Goal: Book appointment/travel/reservation

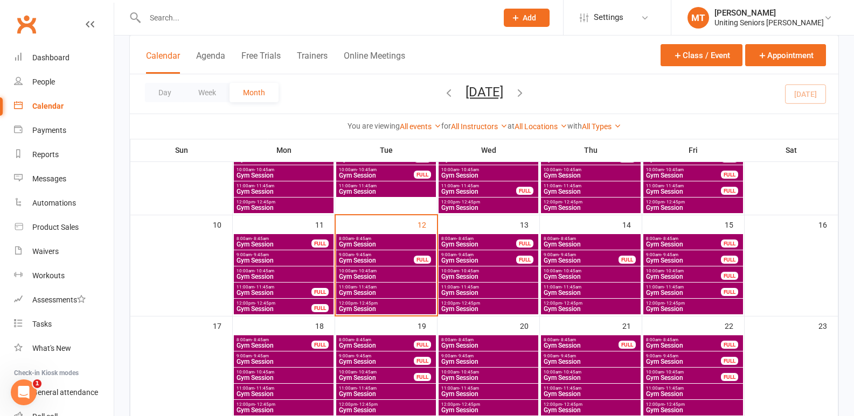
click at [394, 269] on span "10:00am - 10:45am" at bounding box center [385, 271] width 95 height 5
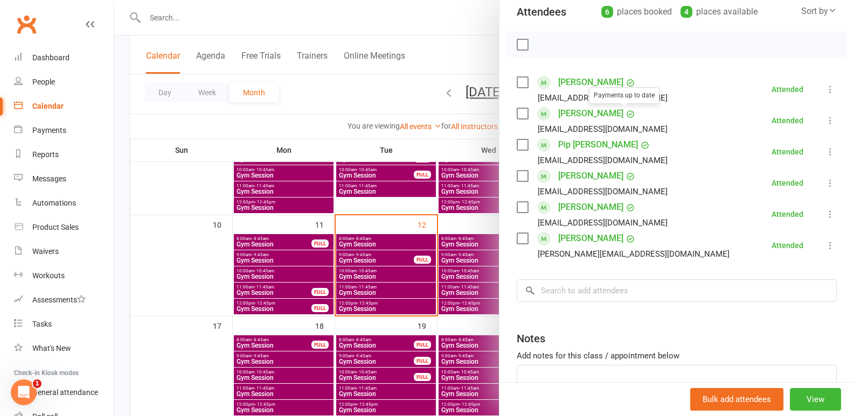
scroll to position [162, 0]
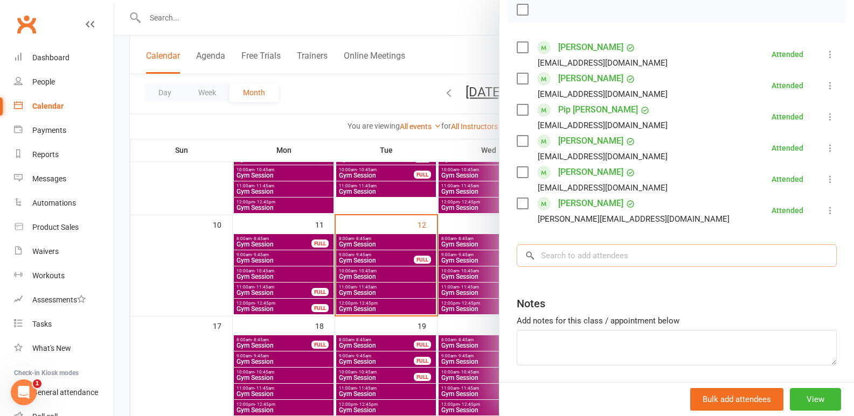
click at [612, 255] on input "search" at bounding box center [677, 256] width 320 height 23
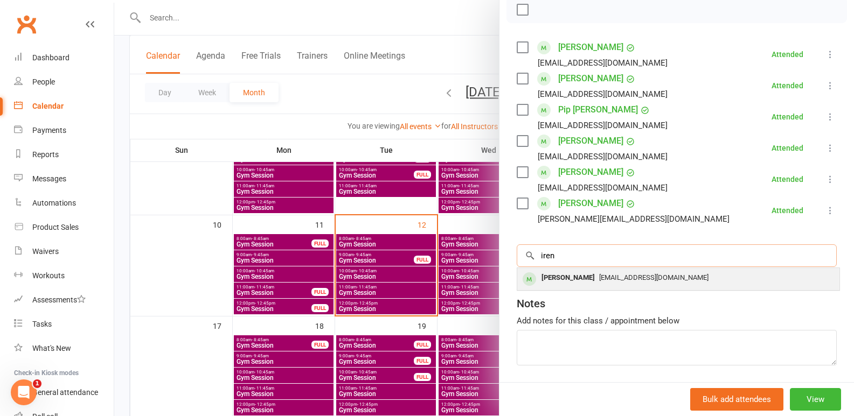
type input "iren"
click at [619, 278] on span "[EMAIL_ADDRESS][DOMAIN_NAME]" at bounding box center [653, 278] width 109 height 8
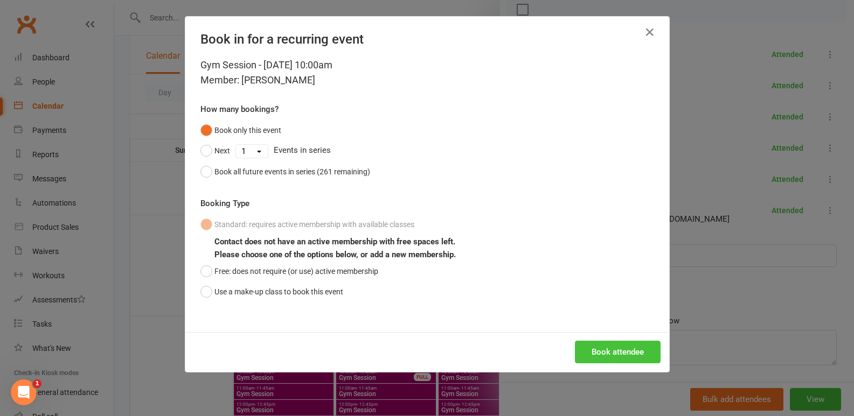
click at [600, 349] on button "Book attendee" at bounding box center [618, 352] width 86 height 23
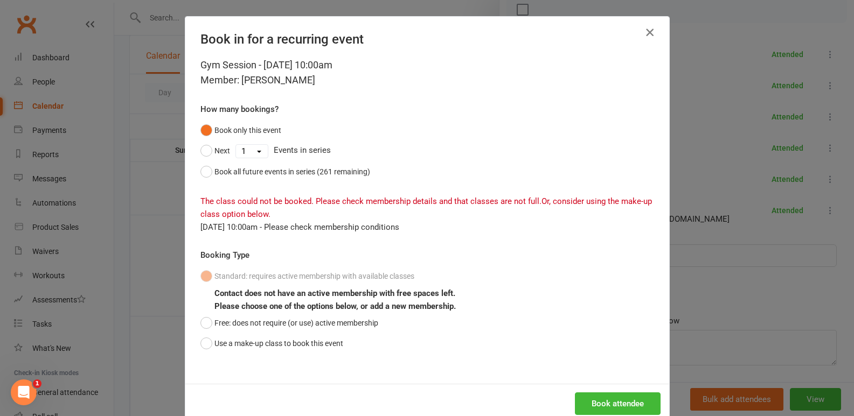
click at [651, 34] on icon "button" at bounding box center [649, 32] width 13 height 13
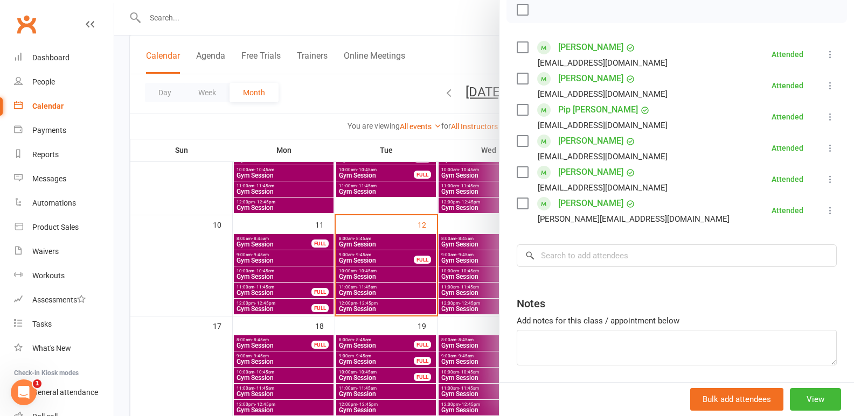
click at [328, 298] on div at bounding box center [484, 208] width 740 height 416
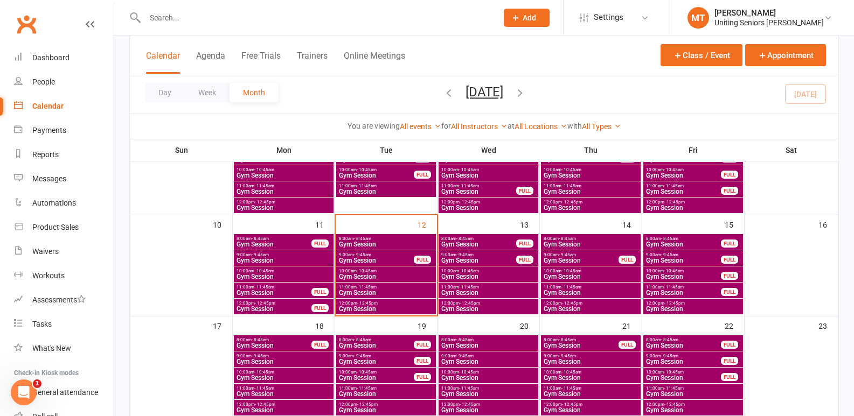
click at [366, 244] on span "Gym Session" at bounding box center [385, 244] width 95 height 6
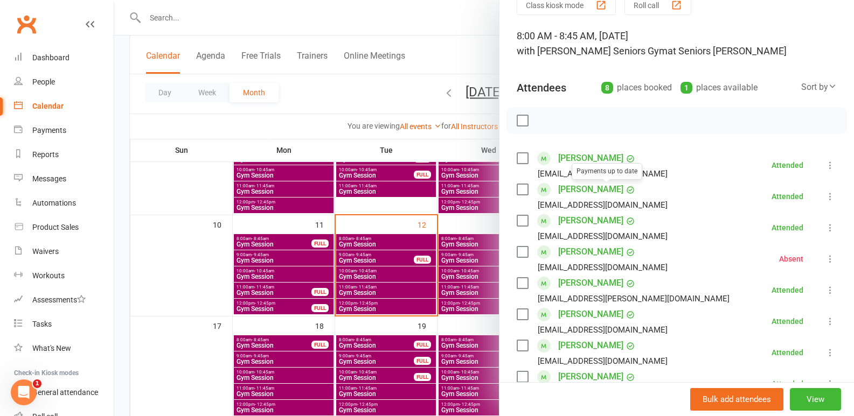
scroll to position [108, 0]
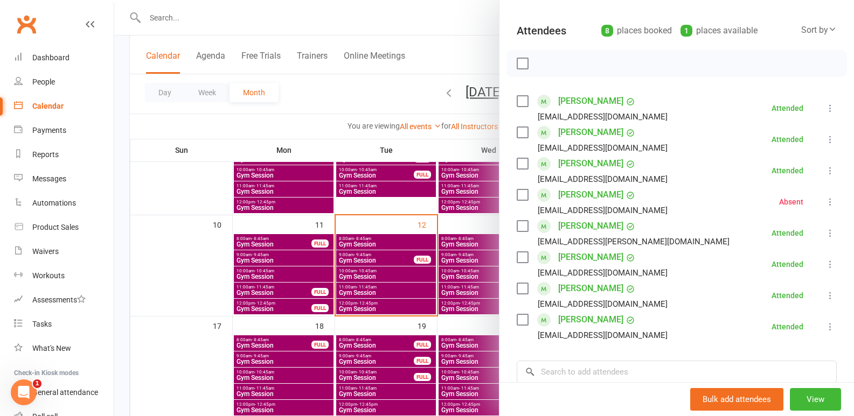
click at [825, 206] on icon at bounding box center [830, 202] width 11 height 11
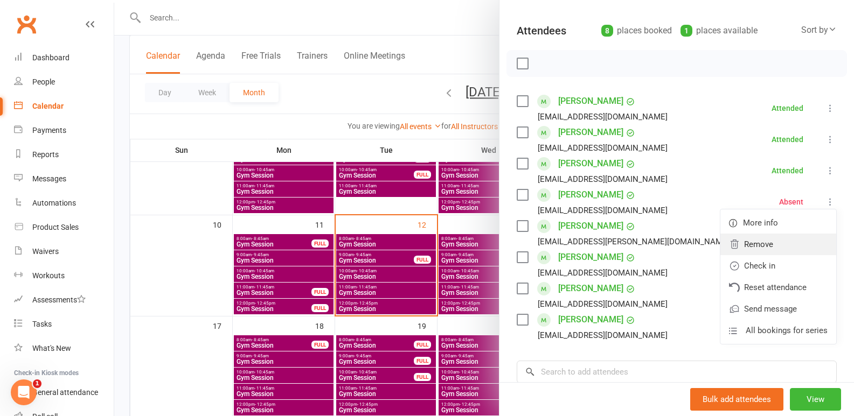
click at [749, 250] on link "Remove" at bounding box center [778, 245] width 116 height 22
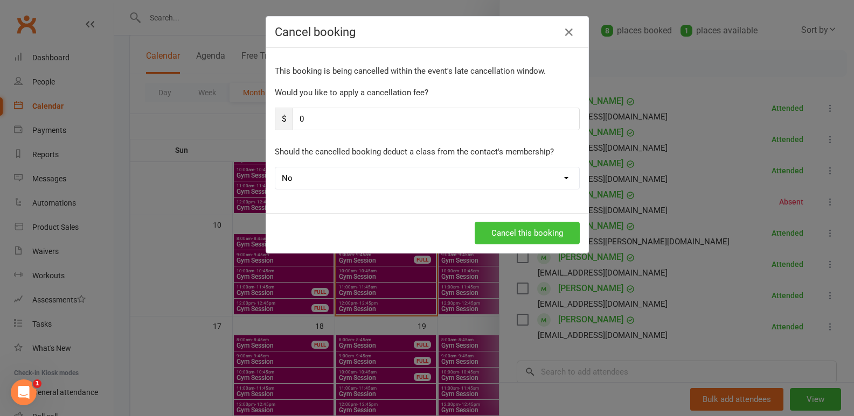
click at [542, 232] on button "Cancel this booking" at bounding box center [527, 233] width 105 height 23
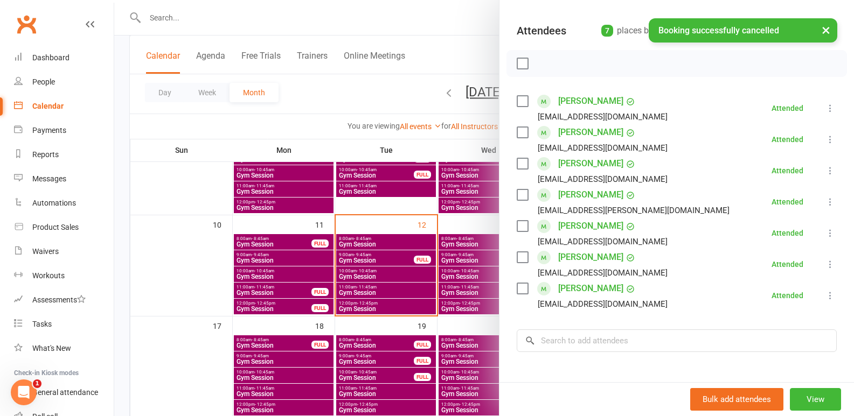
click at [407, 287] on div at bounding box center [484, 208] width 740 height 416
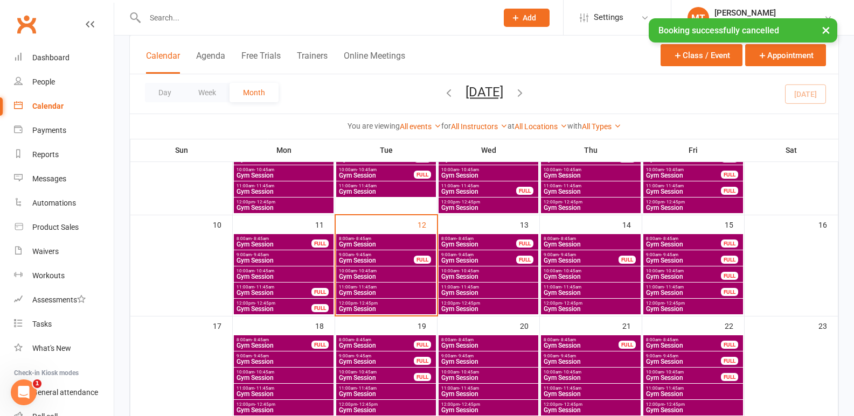
click at [407, 287] on span "11:00am - 11:45am" at bounding box center [385, 287] width 95 height 5
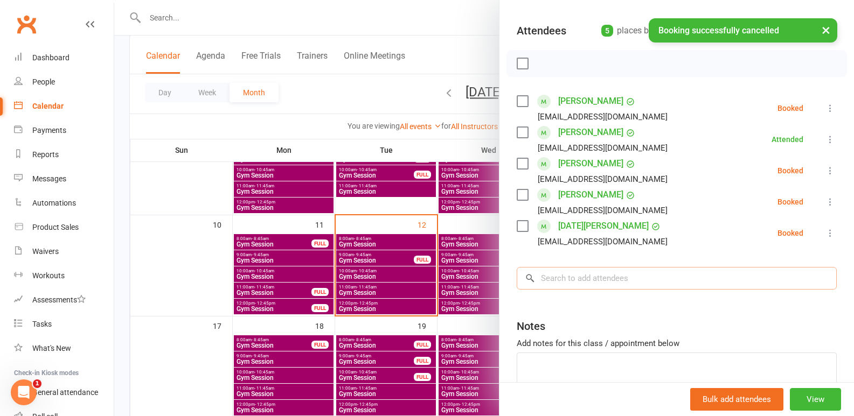
click at [649, 275] on input "search" at bounding box center [677, 278] width 320 height 23
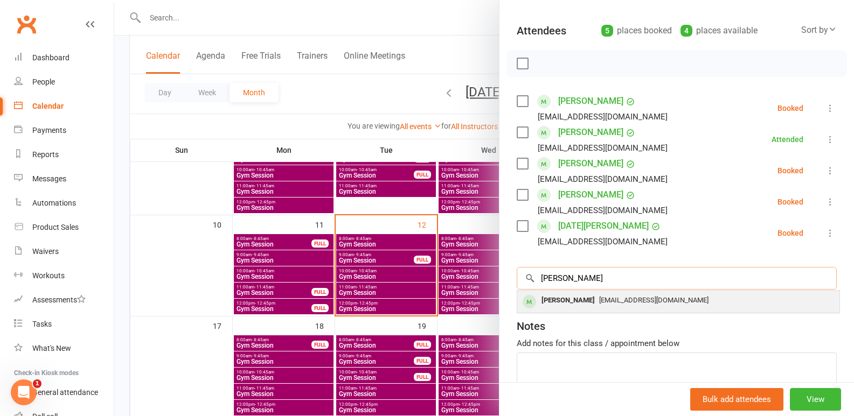
type input "[PERSON_NAME]"
click at [635, 301] on span "[EMAIL_ADDRESS][DOMAIN_NAME]" at bounding box center [653, 300] width 109 height 8
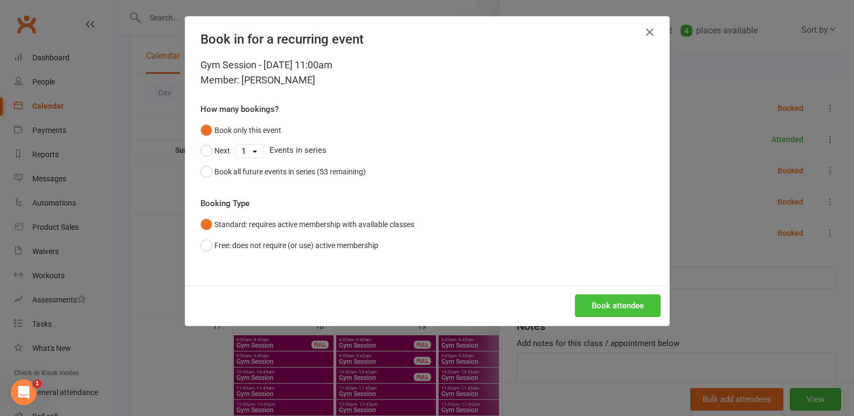
click at [621, 308] on button "Book attendee" at bounding box center [618, 306] width 86 height 23
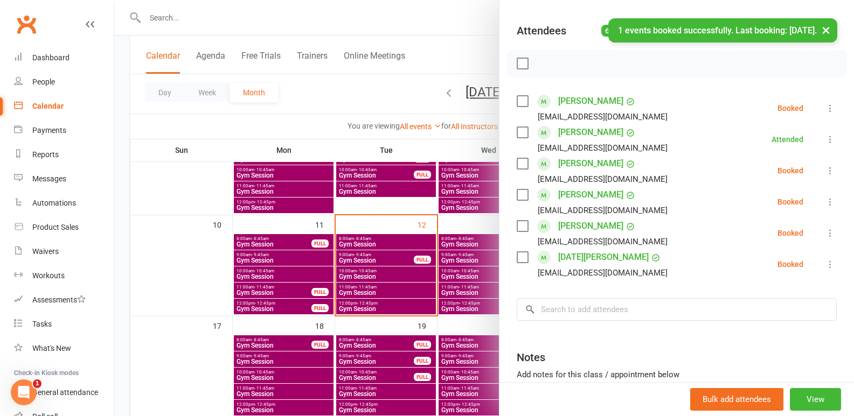
click at [825, 199] on icon at bounding box center [830, 202] width 11 height 11
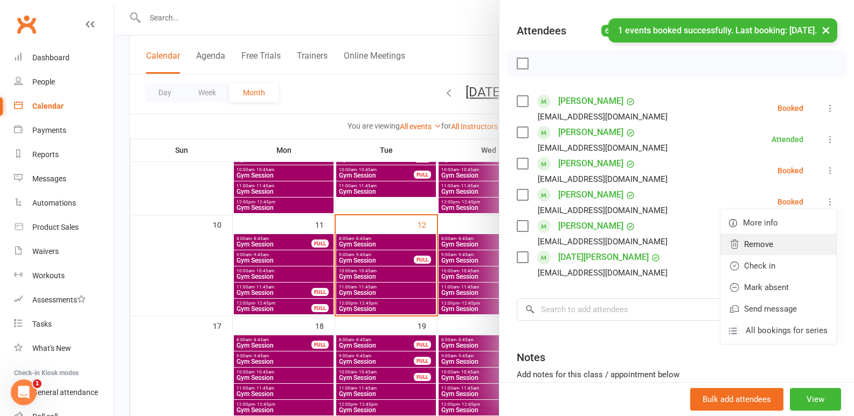
click at [772, 242] on link "Remove" at bounding box center [778, 245] width 116 height 22
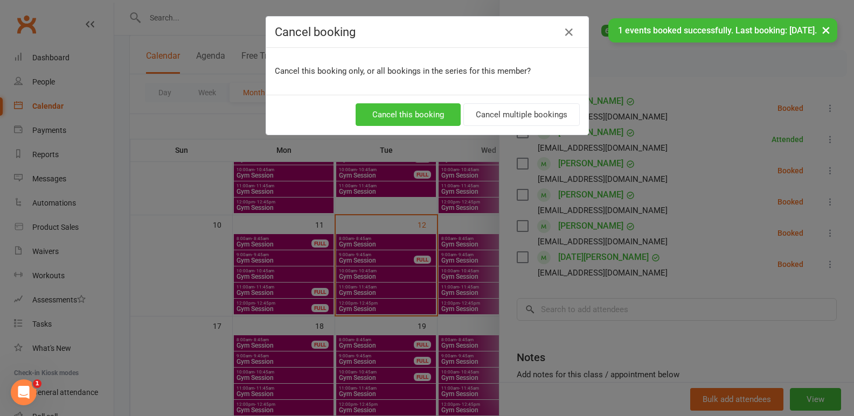
click at [414, 115] on button "Cancel this booking" at bounding box center [408, 114] width 105 height 23
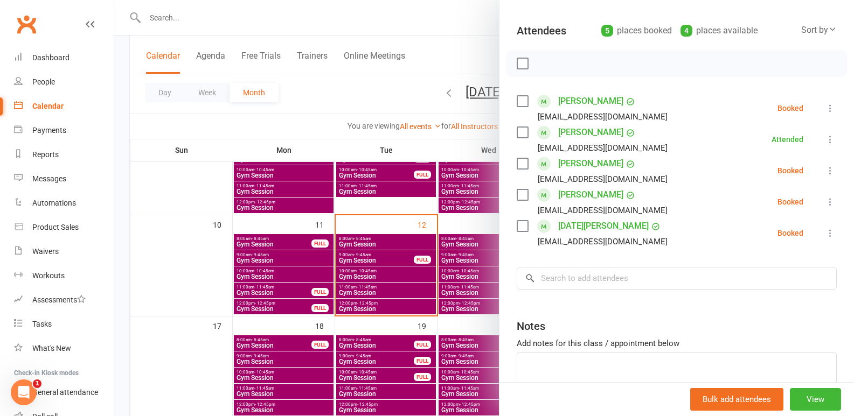
click at [426, 300] on div at bounding box center [484, 208] width 740 height 416
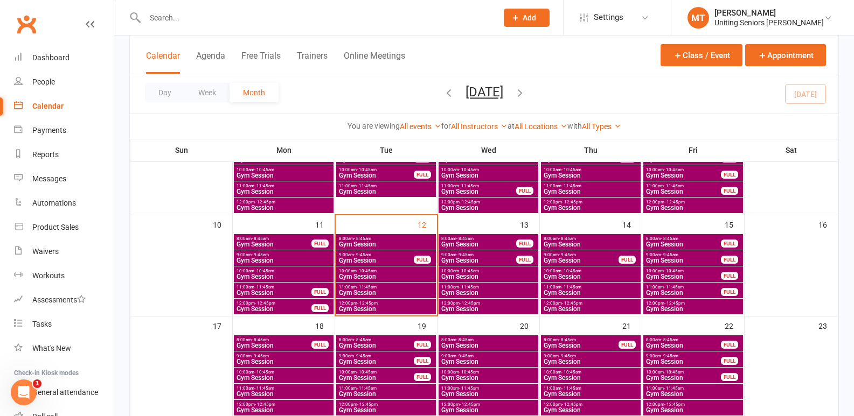
click at [415, 275] on span "Gym Session" at bounding box center [385, 277] width 95 height 6
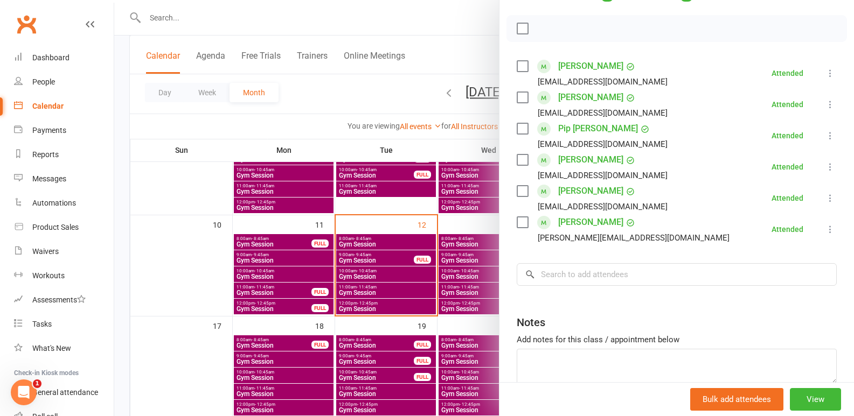
scroll to position [162, 0]
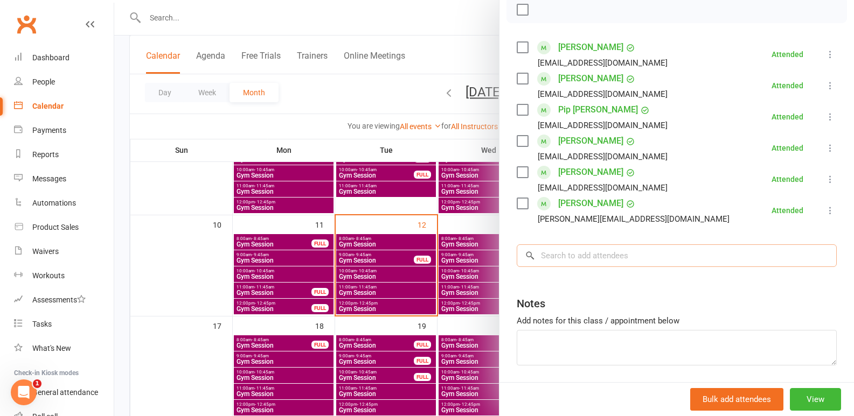
click at [620, 263] on input "search" at bounding box center [677, 256] width 320 height 23
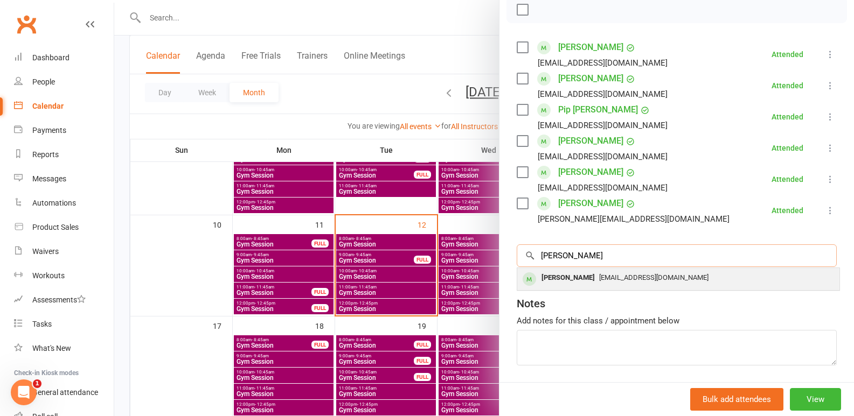
type input "[PERSON_NAME]"
click at [605, 277] on span "[EMAIL_ADDRESS][DOMAIN_NAME]" at bounding box center [653, 278] width 109 height 8
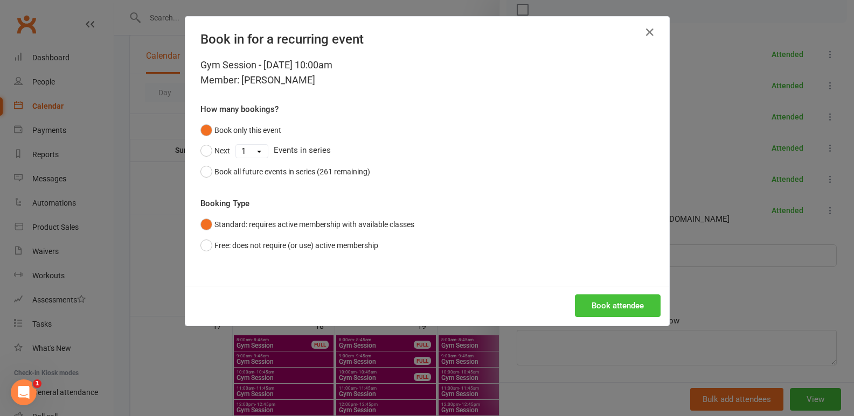
click at [633, 306] on button "Book attendee" at bounding box center [618, 306] width 86 height 23
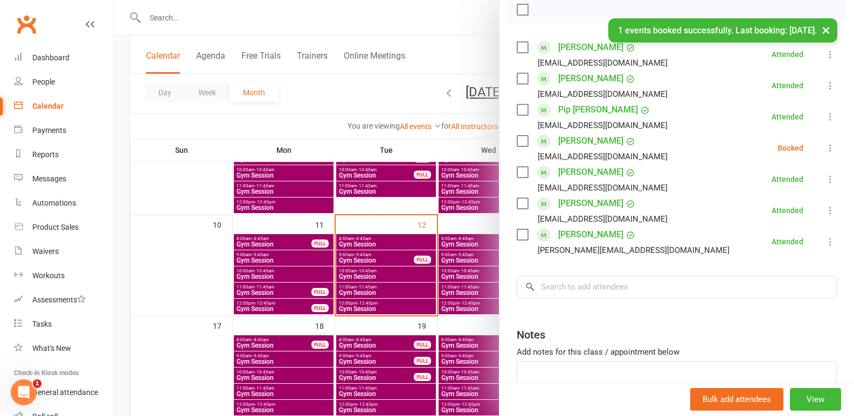
click at [825, 147] on icon at bounding box center [830, 148] width 11 height 11
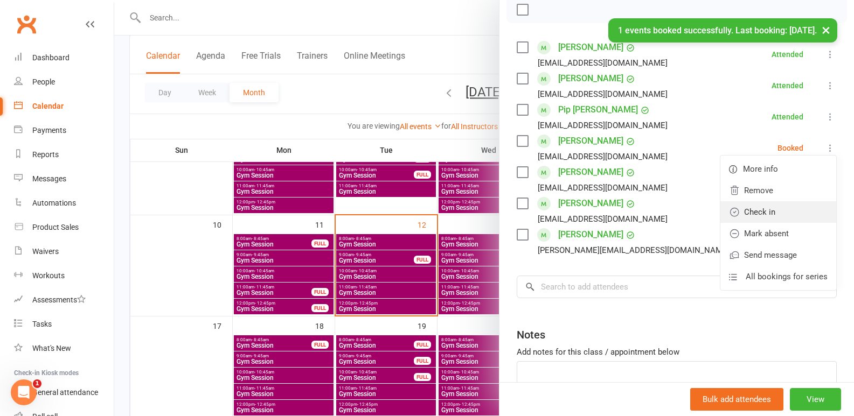
click at [751, 210] on link "Check in" at bounding box center [778, 212] width 116 height 22
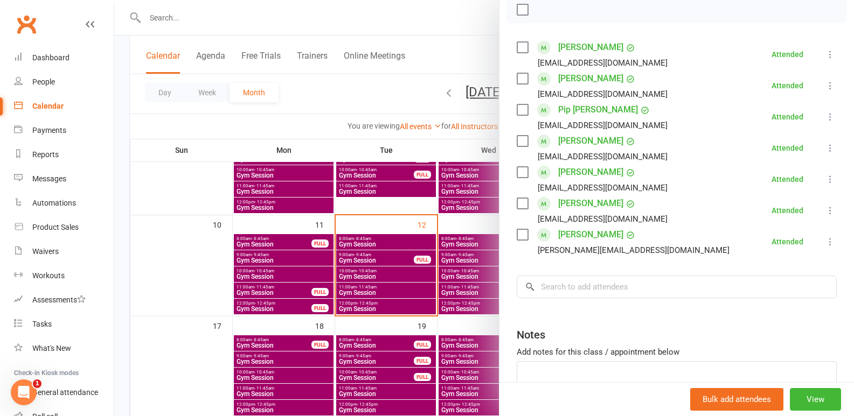
click at [343, 312] on div at bounding box center [484, 208] width 740 height 416
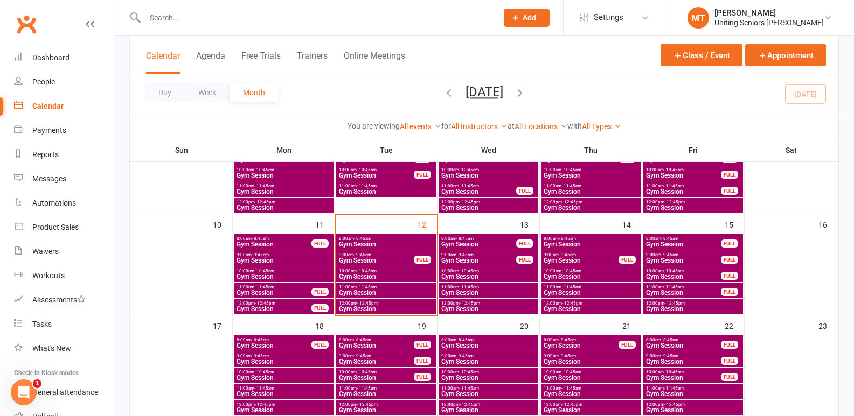
click at [396, 292] on span "Gym Session" at bounding box center [385, 293] width 95 height 6
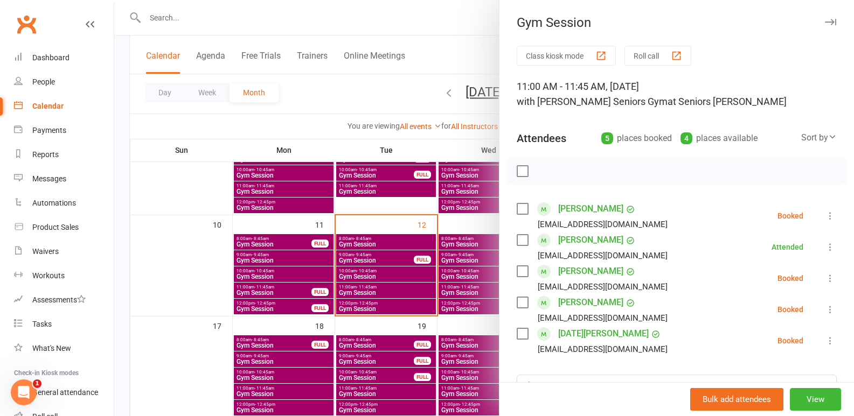
click at [517, 208] on label at bounding box center [522, 209] width 11 height 11
click at [540, 179] on button "button" at bounding box center [546, 171] width 18 height 18
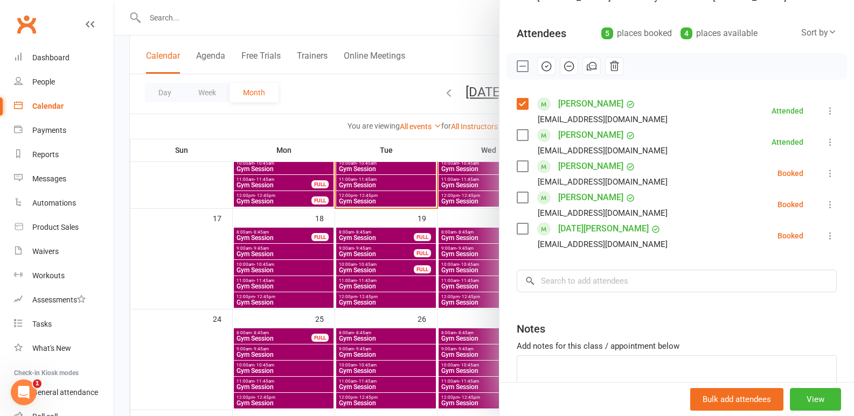
scroll to position [108, 0]
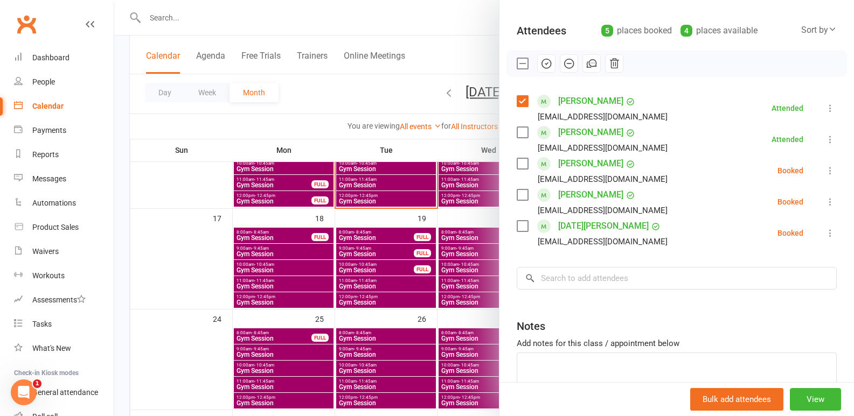
click at [432, 219] on div at bounding box center [484, 208] width 740 height 416
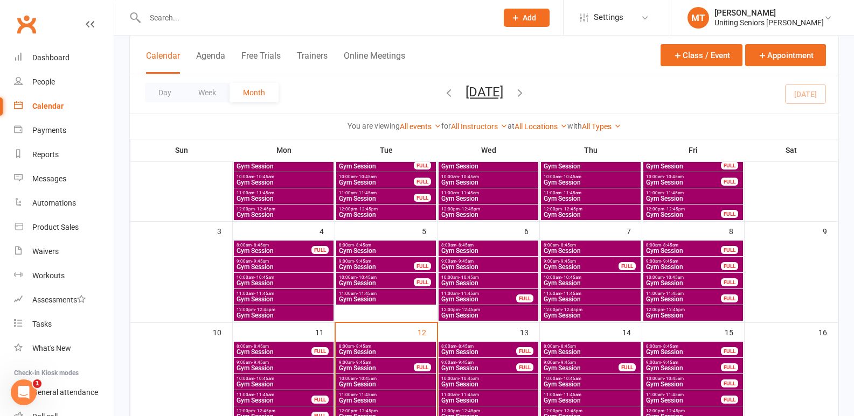
scroll to position [162, 0]
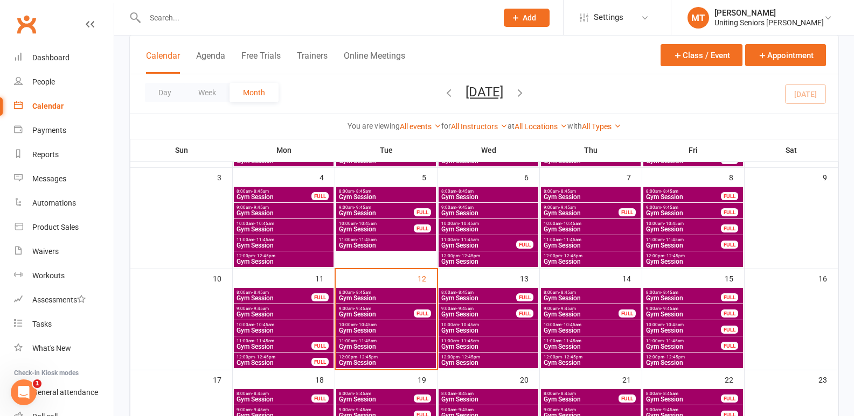
click at [410, 356] on span "12:00pm - 12:45pm" at bounding box center [385, 357] width 95 height 5
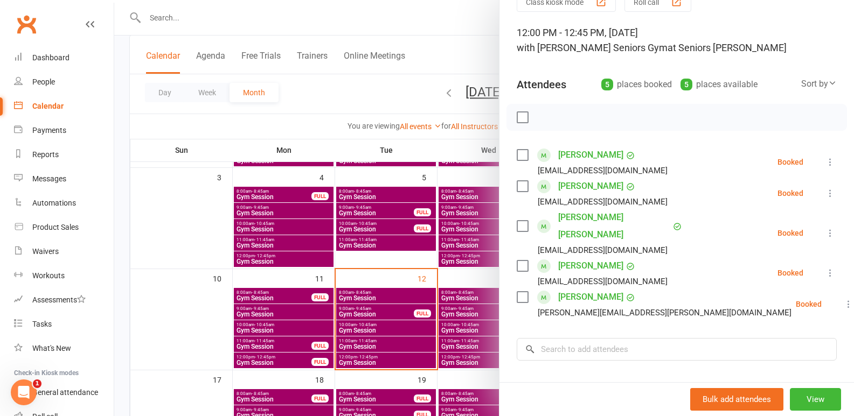
scroll to position [108, 0]
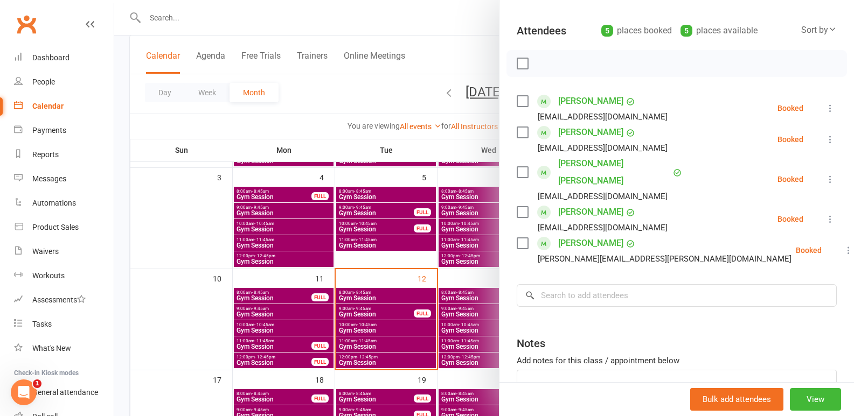
click at [398, 354] on div at bounding box center [484, 208] width 740 height 416
